Goal: Transaction & Acquisition: Obtain resource

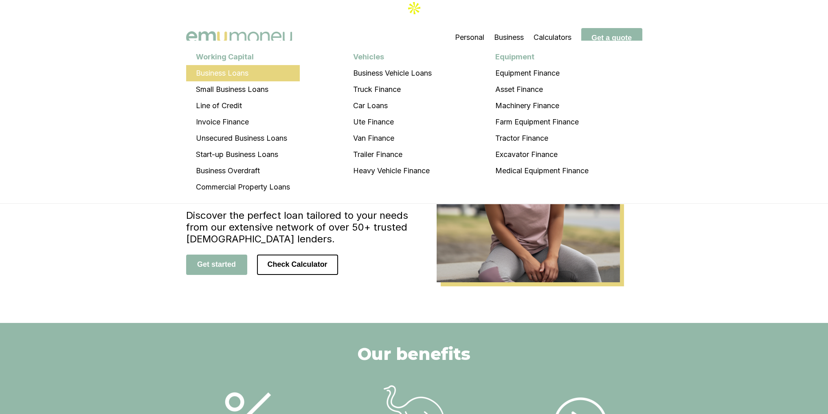
click at [244, 69] on li "Business Loans" at bounding box center [243, 73] width 114 height 16
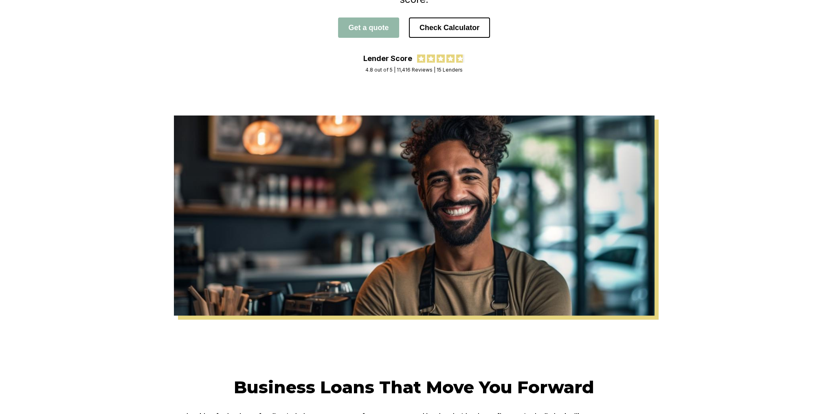
scroll to position [41, 0]
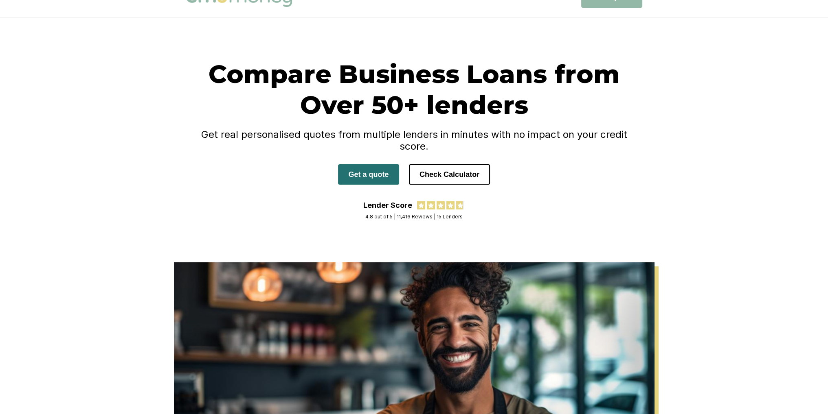
click at [388, 164] on button "Get a quote" at bounding box center [368, 174] width 61 height 20
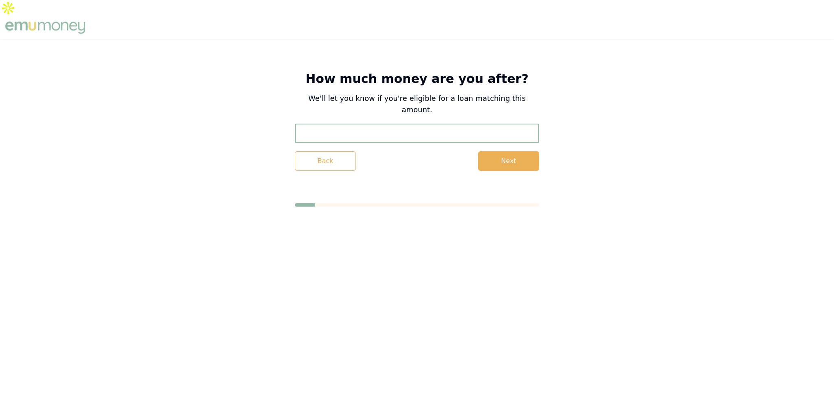
click at [428, 124] on input "text" at bounding box center [417, 134] width 244 height 20
type input "$3,433"
click at [509, 151] on button "Next" at bounding box center [508, 161] width 61 height 20
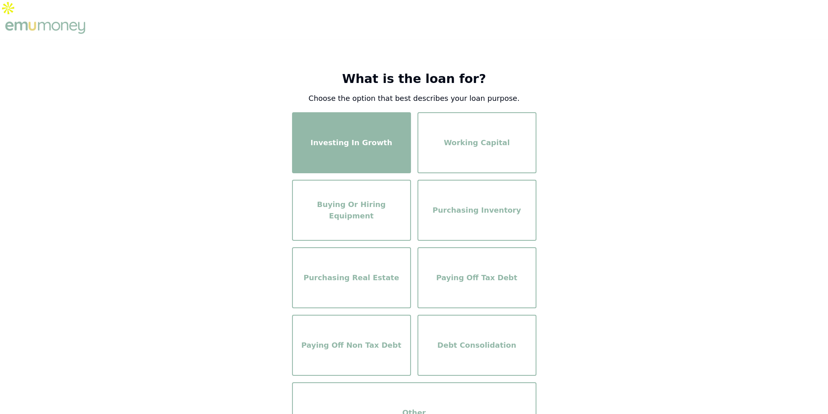
click at [370, 140] on div "Investing In Growth" at bounding box center [351, 143] width 104 height 46
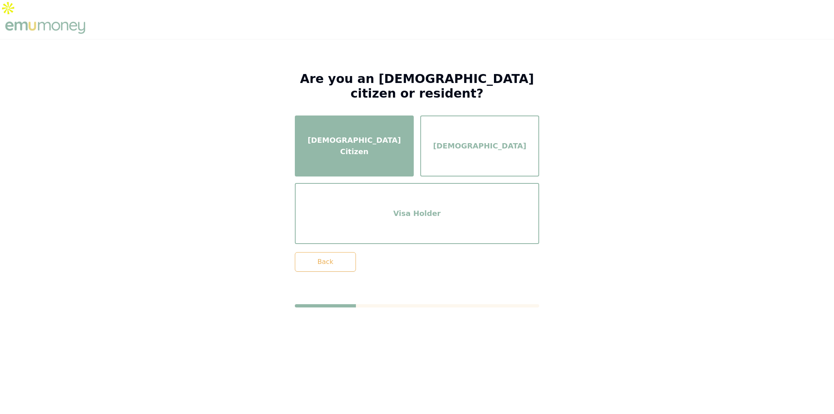
click at [369, 138] on div "[DEMOGRAPHIC_DATA] Citizen" at bounding box center [354, 146] width 104 height 46
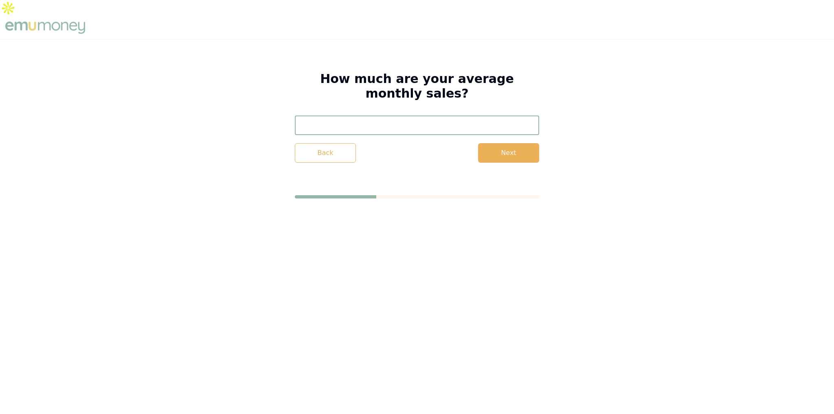
click at [468, 116] on input "text" at bounding box center [417, 126] width 244 height 20
type input "$33,333"
click at [508, 143] on button "Next" at bounding box center [508, 153] width 61 height 20
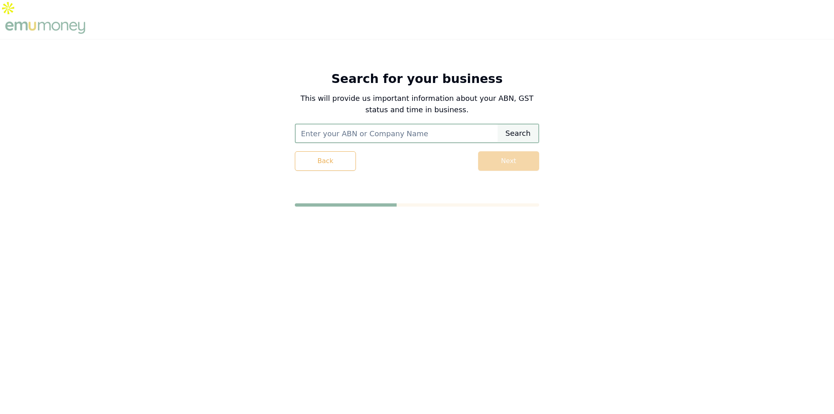
click at [451, 125] on input "text" at bounding box center [397, 134] width 202 height 18
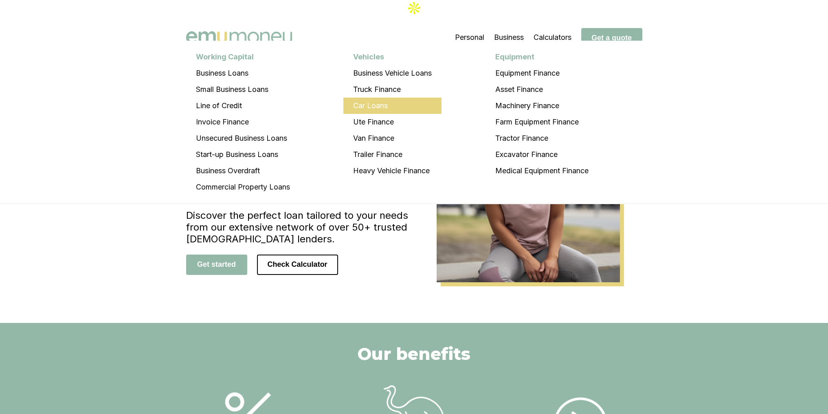
click at [393, 101] on li "Car Loans" at bounding box center [392, 106] width 98 height 16
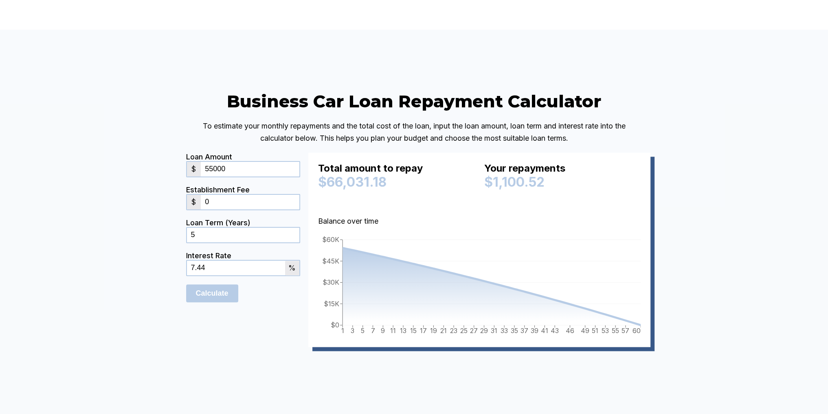
scroll to position [1832, 0]
